Goal: Information Seeking & Learning: Learn about a topic

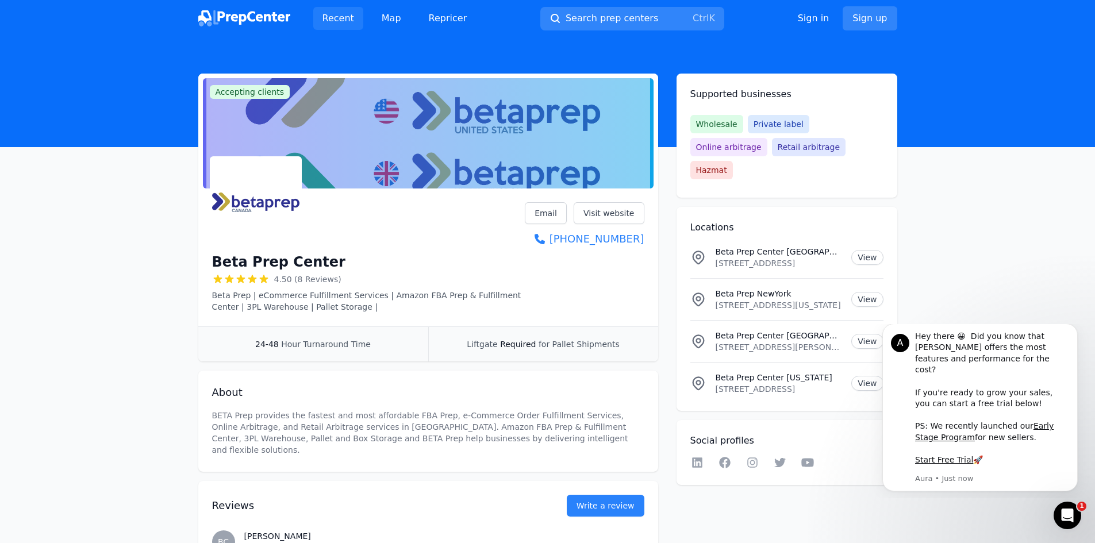
click at [329, 20] on link "Recent" at bounding box center [338, 18] width 50 height 23
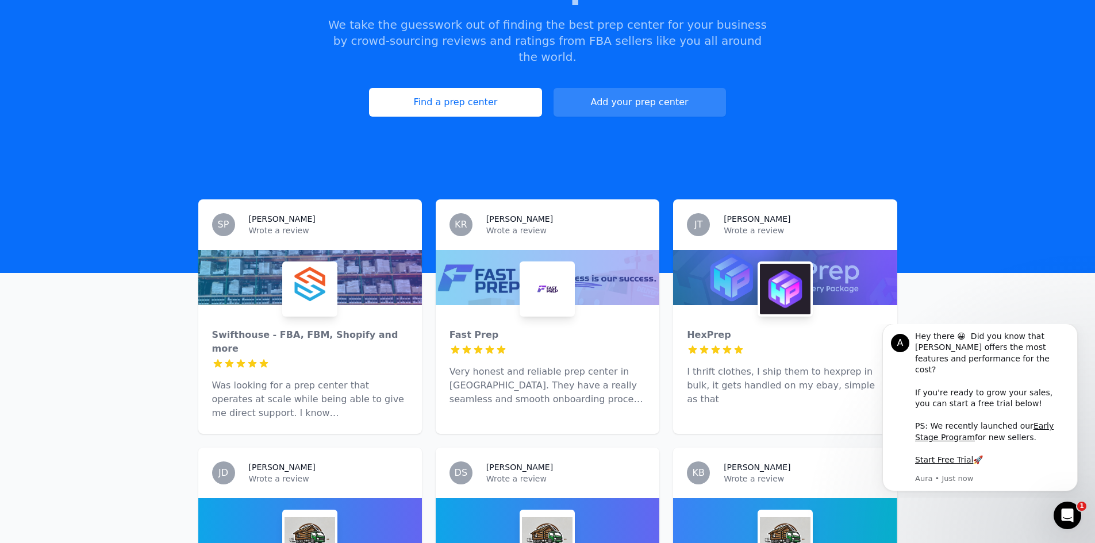
scroll to position [230, 0]
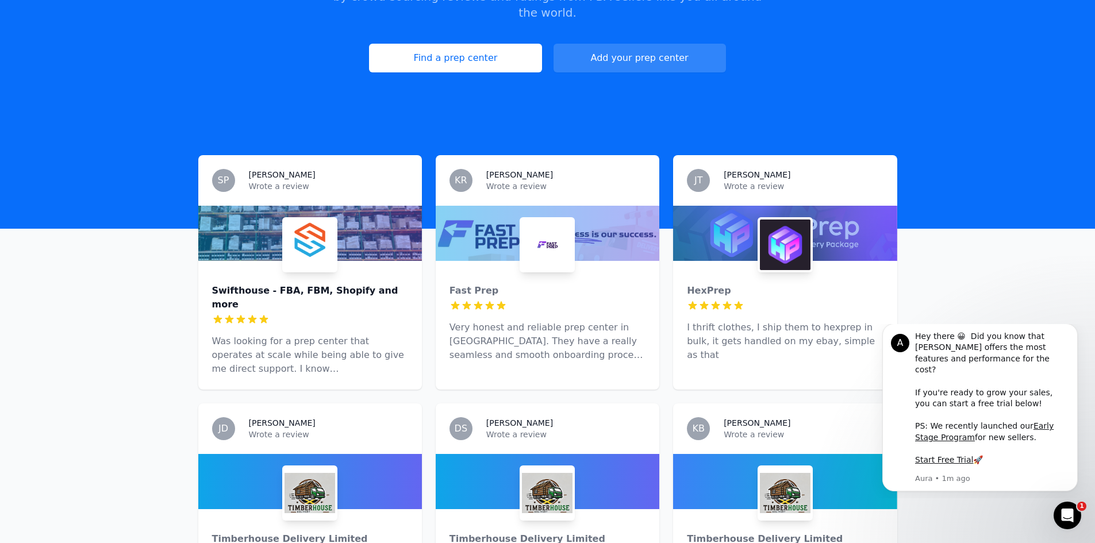
click at [370, 284] on div "Swifthouse - FBA, FBM, Shopify and more" at bounding box center [310, 298] width 196 height 28
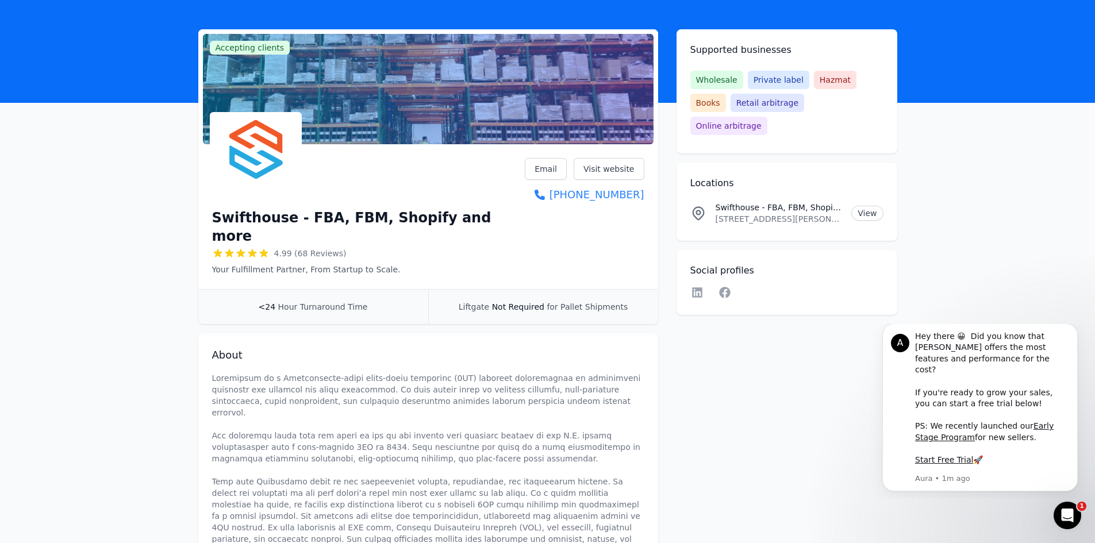
scroll to position [33, 0]
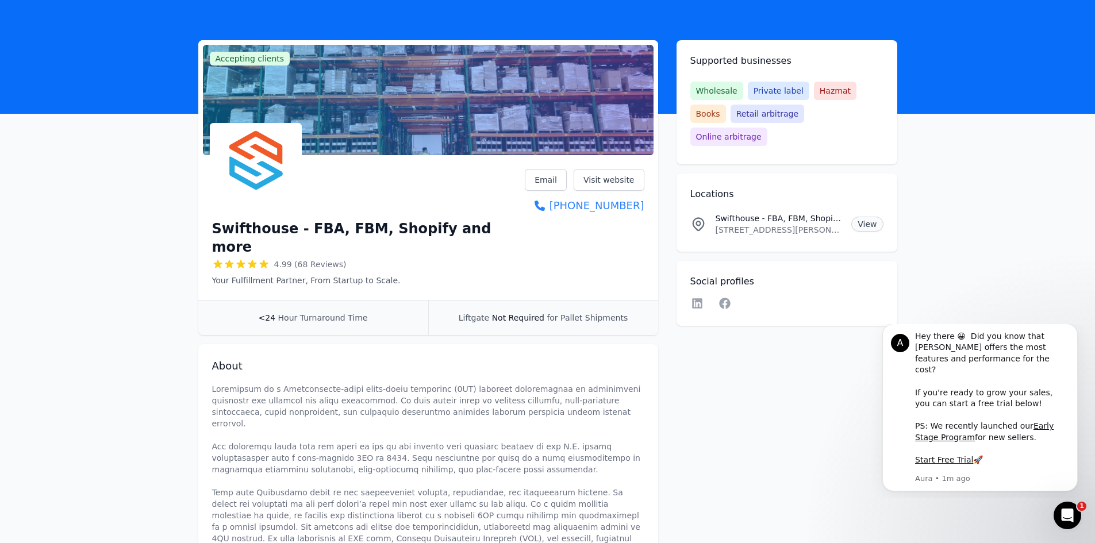
click at [864, 217] on link "View" at bounding box center [868, 224] width 32 height 15
click at [613, 174] on link "Visit website" at bounding box center [609, 180] width 71 height 22
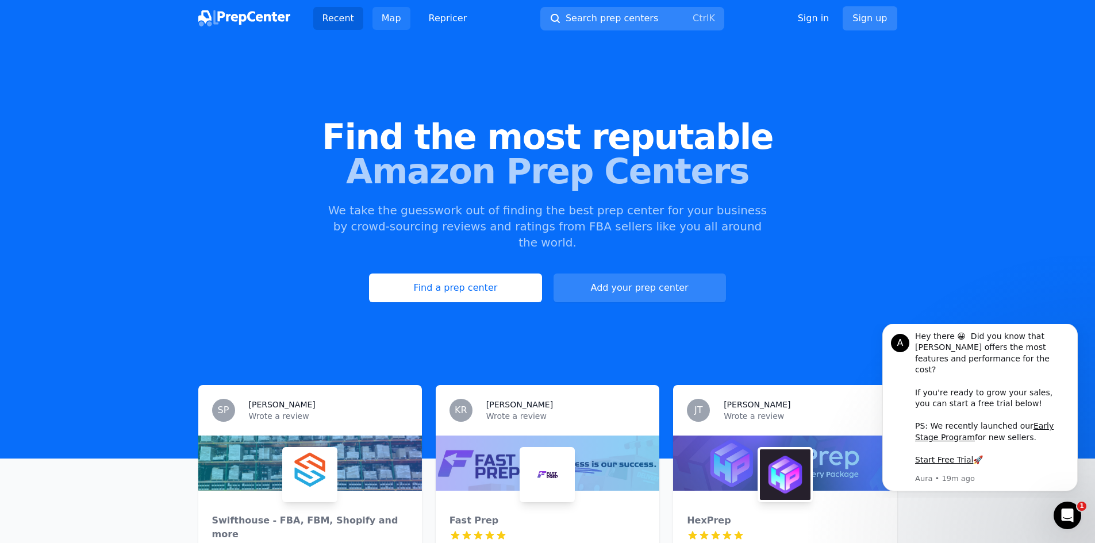
click at [390, 20] on link "Map" at bounding box center [392, 18] width 38 height 23
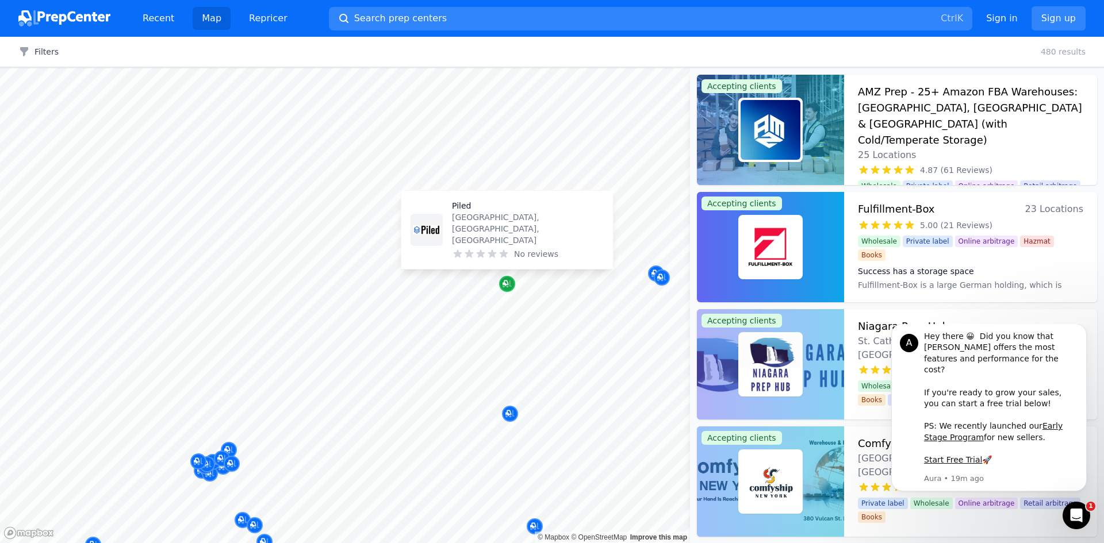
click at [507, 286] on icon "Map marker" at bounding box center [507, 284] width 9 height 7
click at [463, 212] on p "Piled" at bounding box center [528, 205] width 152 height 11
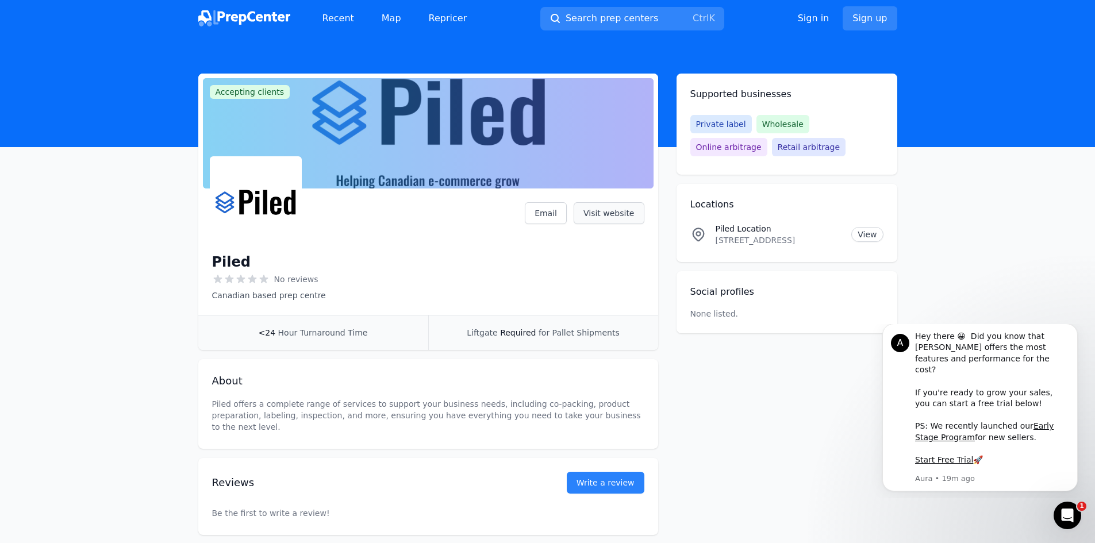
click at [622, 212] on link "Visit website" at bounding box center [609, 213] width 71 height 22
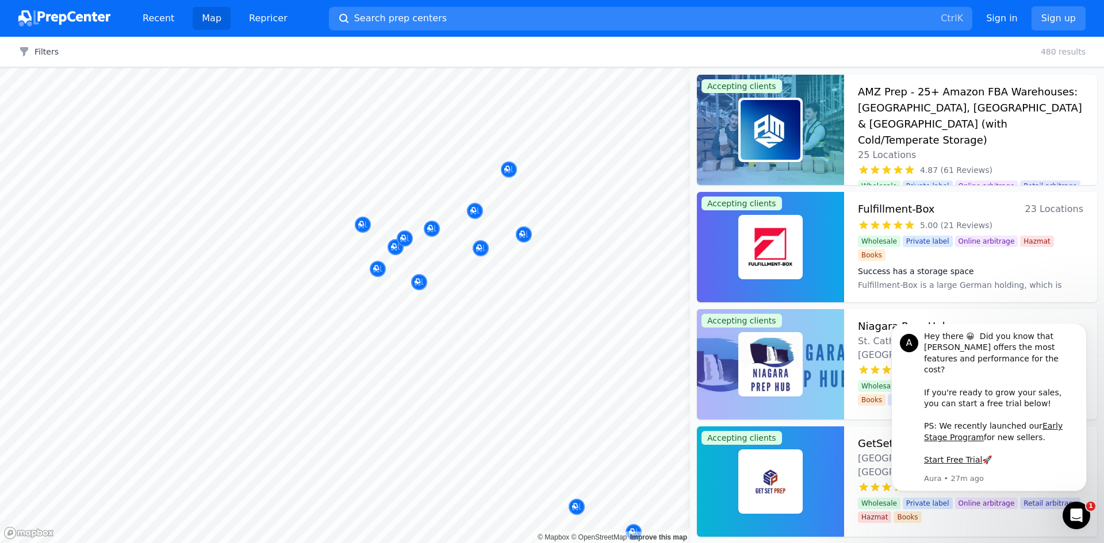
click at [522, 234] on div at bounding box center [480, 235] width 221 height 9
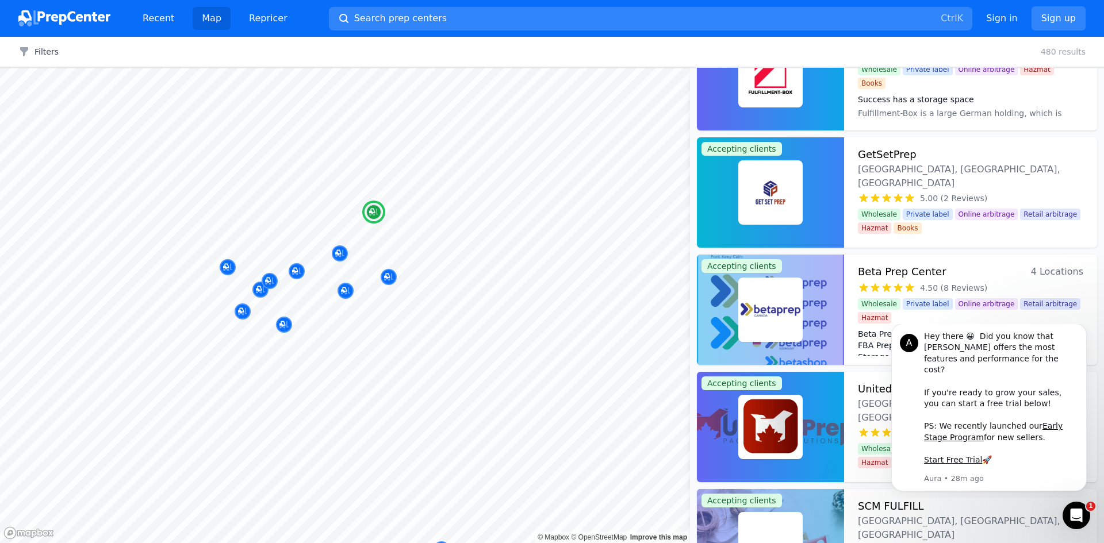
scroll to position [172, 0]
click at [1090, 335] on button "Dismiss notification" at bounding box center [1083, 327] width 15 height 15
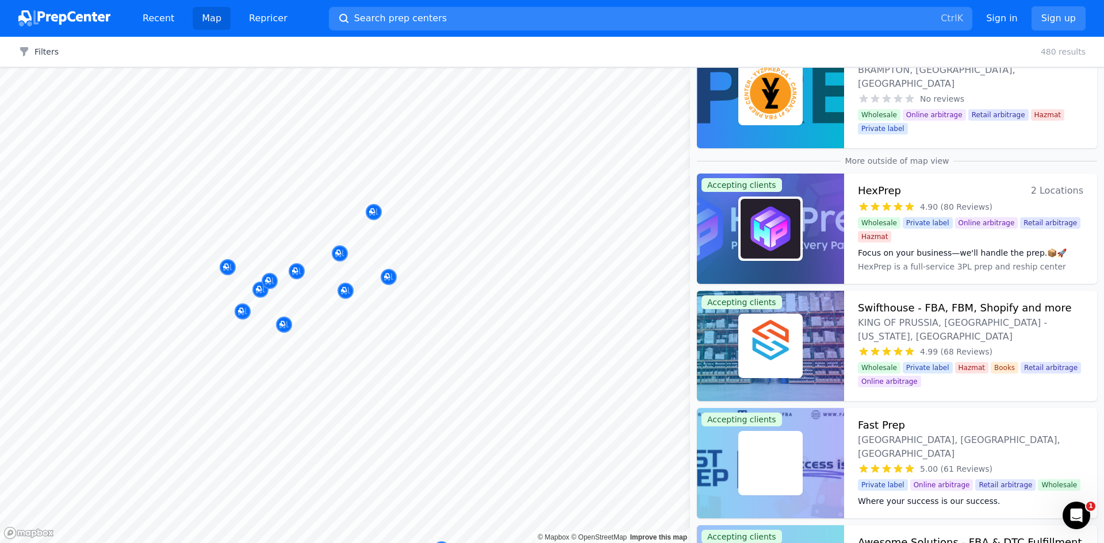
scroll to position [1150, 0]
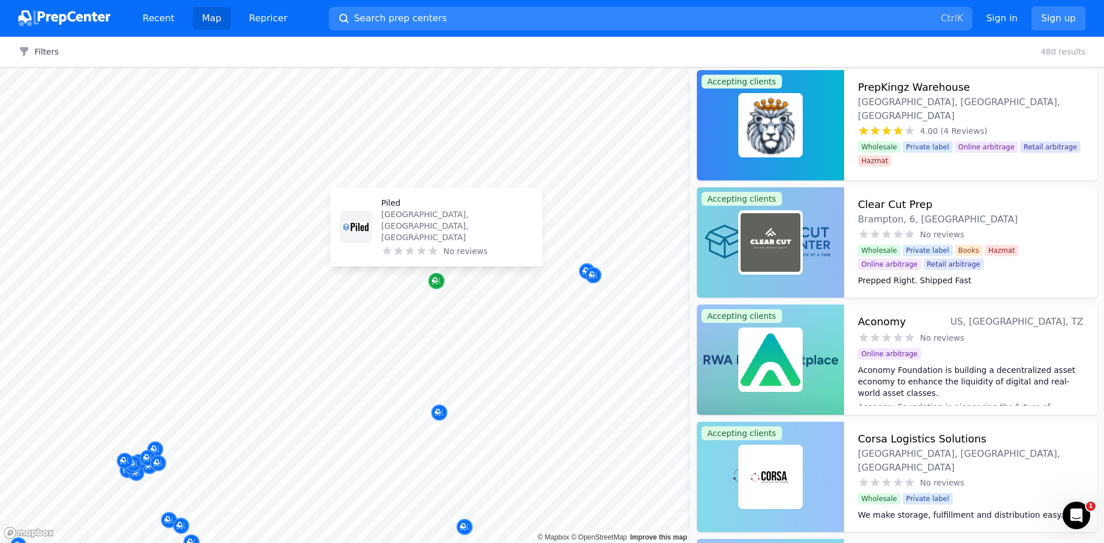
click at [439, 276] on icon "Map marker" at bounding box center [436, 280] width 9 height 11
click at [390, 209] on p "Piled" at bounding box center [457, 202] width 152 height 11
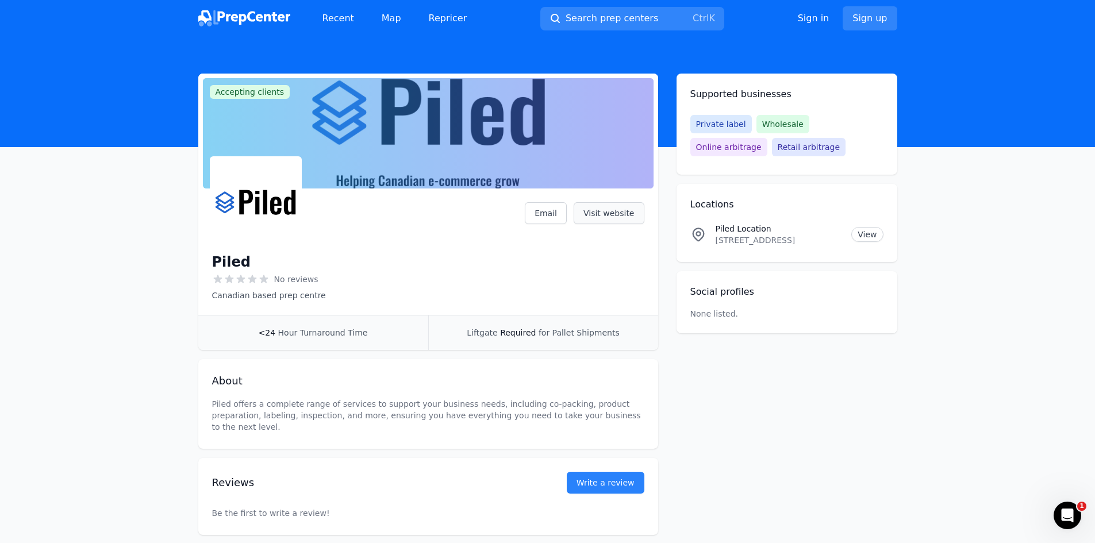
click at [634, 215] on link "Visit website" at bounding box center [609, 213] width 71 height 22
